Goal: Task Accomplishment & Management: Use online tool/utility

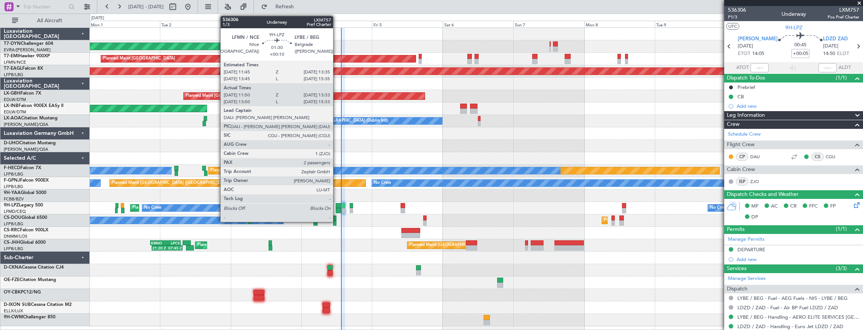
click at [337, 206] on div at bounding box center [339, 205] width 6 height 5
type input "+00:10"
type input "12:05"
type input "13:28"
type input "2"
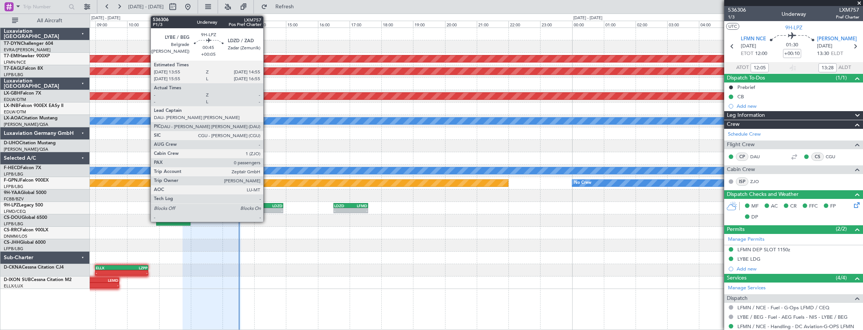
click at [267, 206] on div "LDZD" at bounding box center [274, 206] width 15 height 5
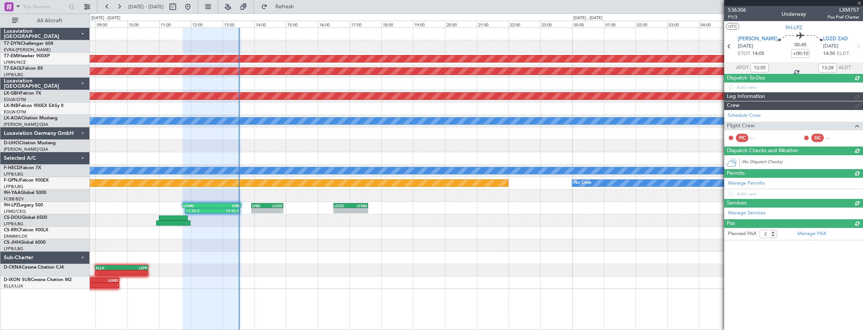
type input "+00:05"
type input "0"
